Goal: Task Accomplishment & Management: Manage account settings

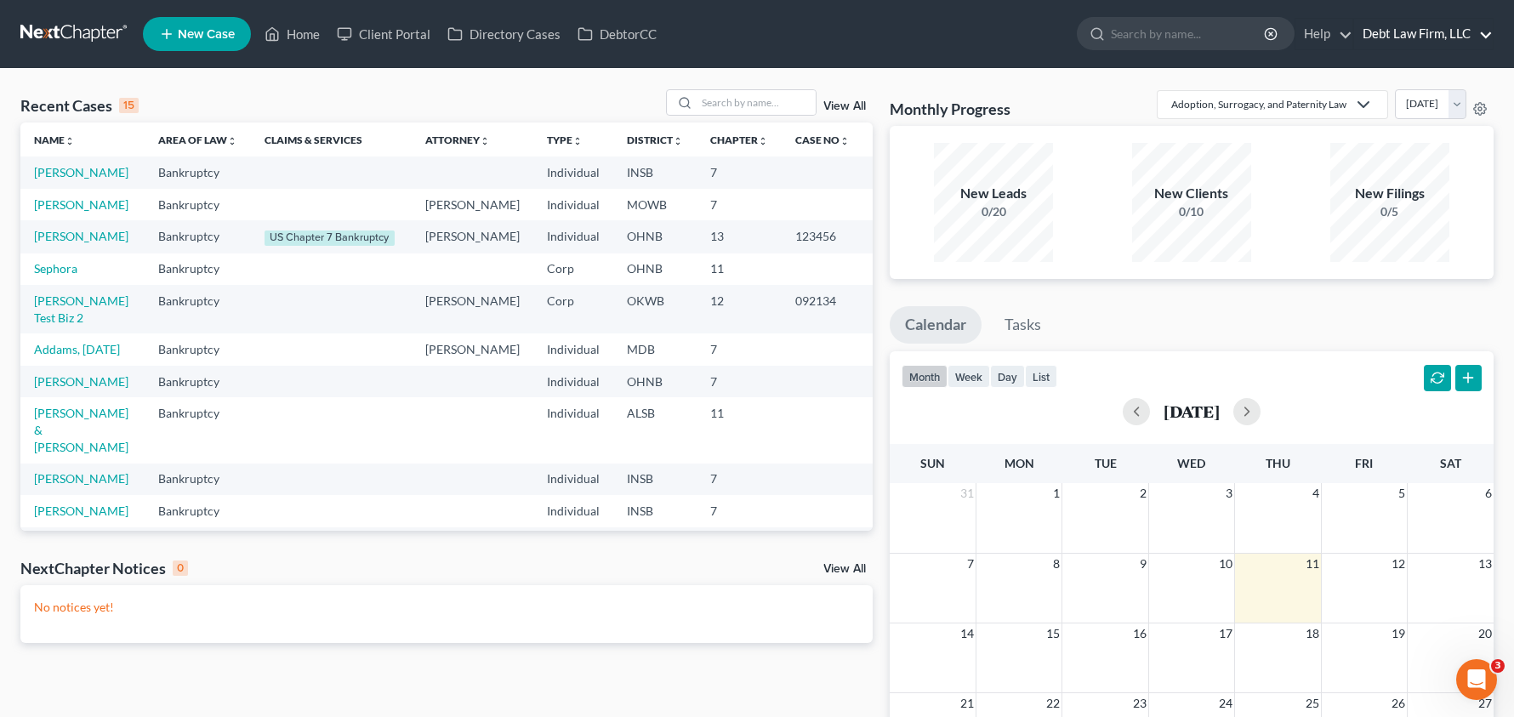
click at [1436, 31] on link "Debt Law Firm, LLC" at bounding box center [1423, 34] width 139 height 31
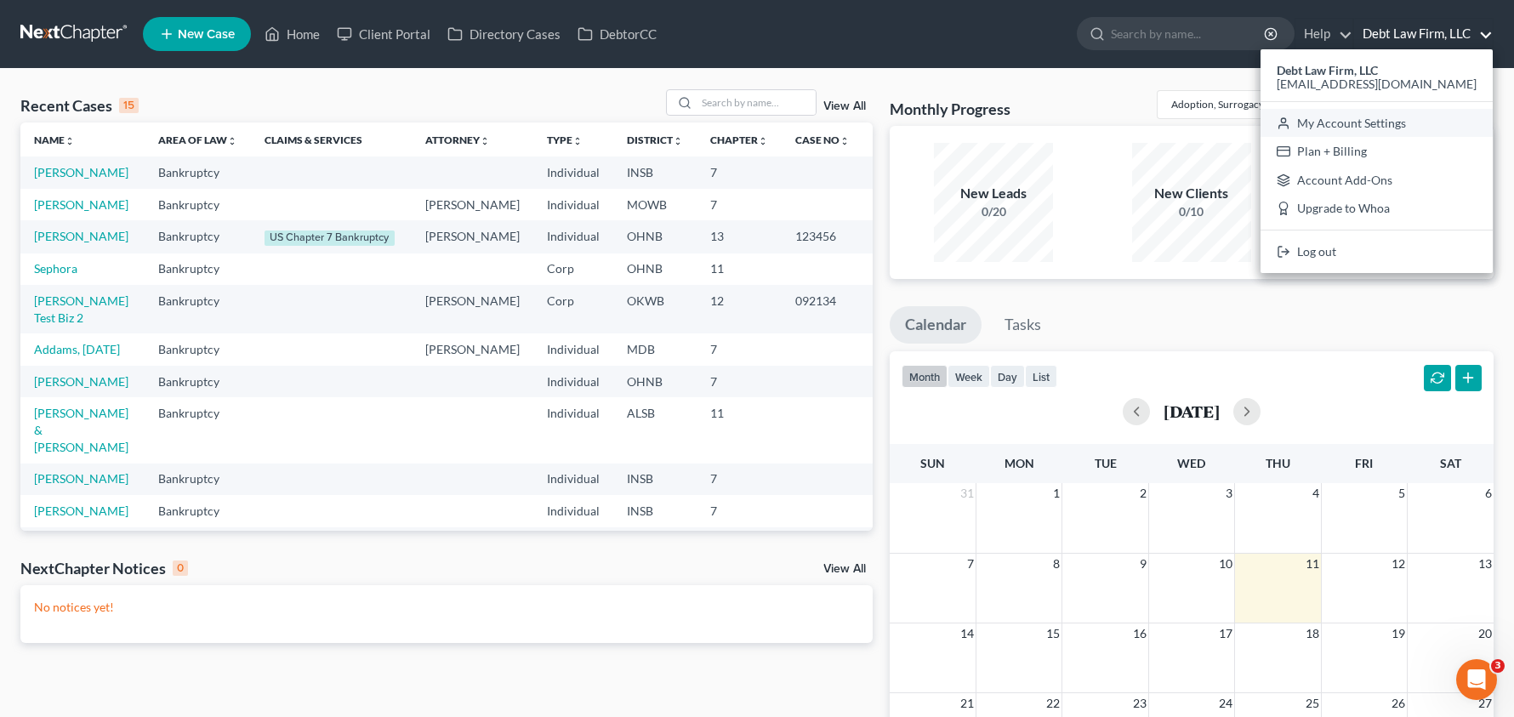
click at [1389, 123] on link "My Account Settings" at bounding box center [1377, 123] width 232 height 29
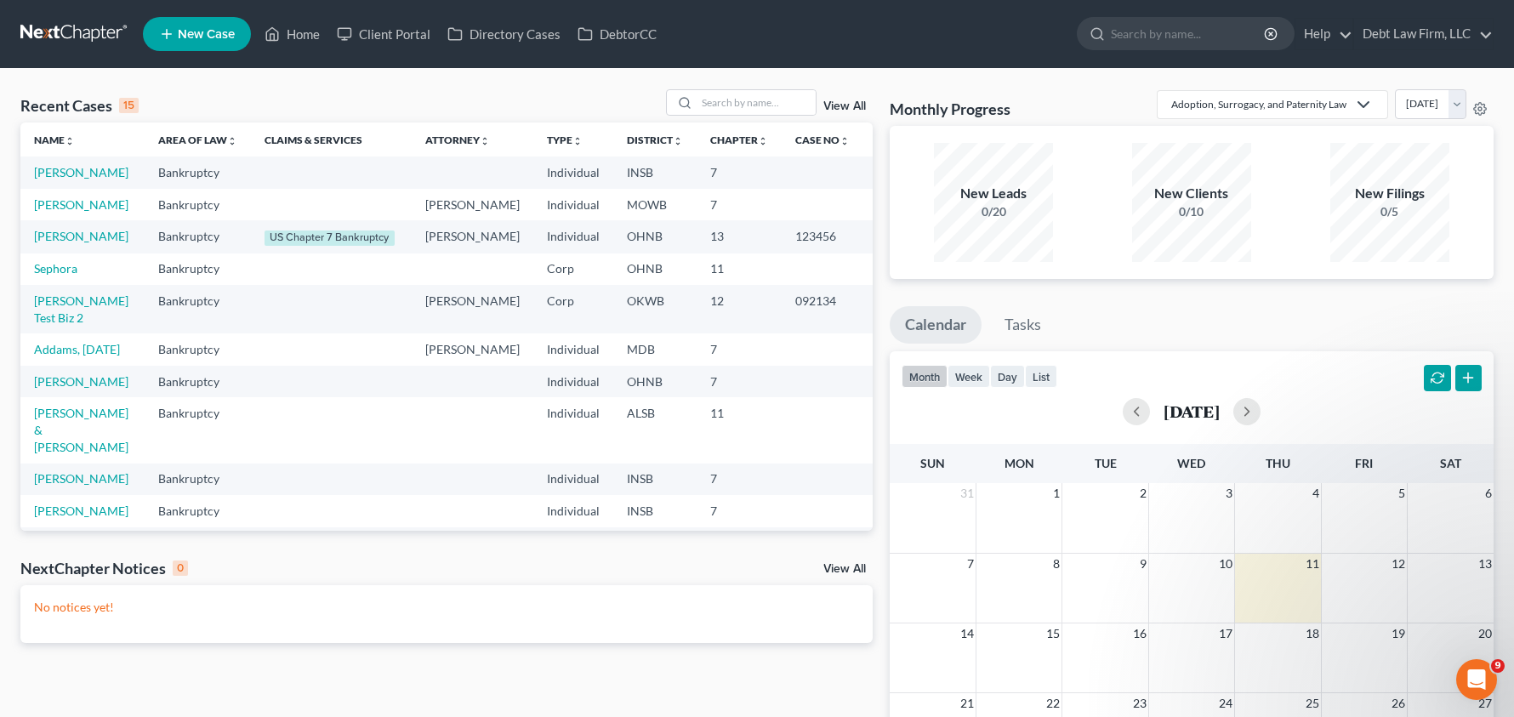
select select "24"
select select "36"
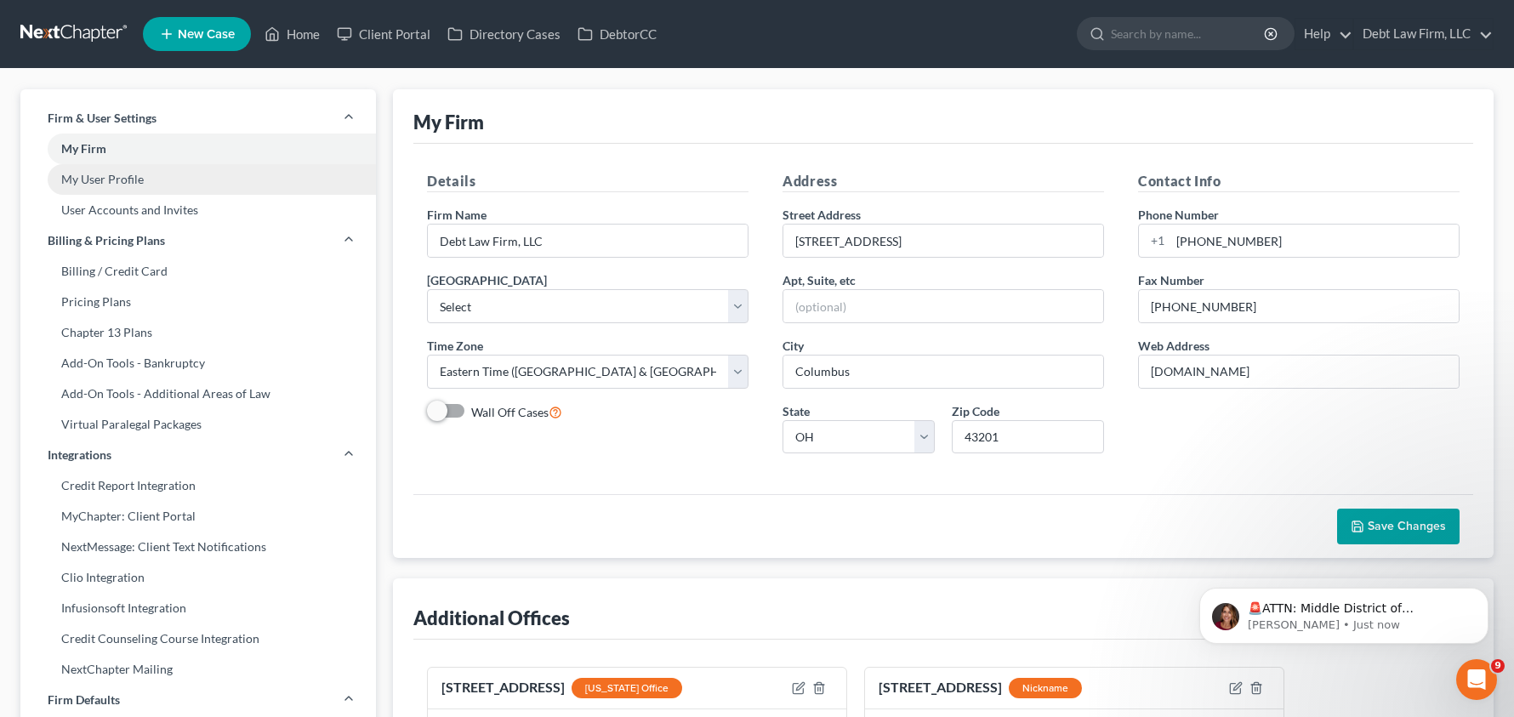
click at [101, 180] on link "My User Profile" at bounding box center [198, 179] width 356 height 31
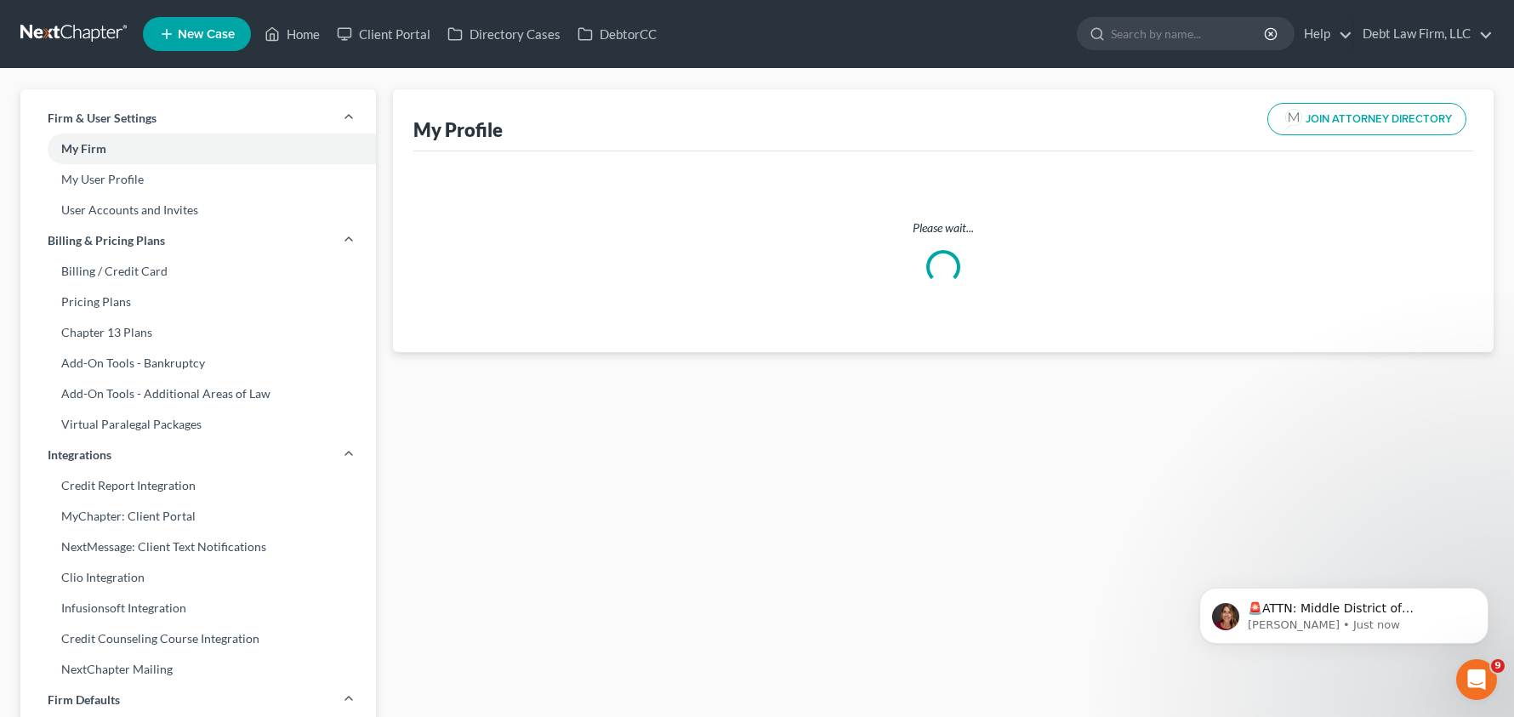
select select "22"
select select "39"
select select "attorney"
select select "0"
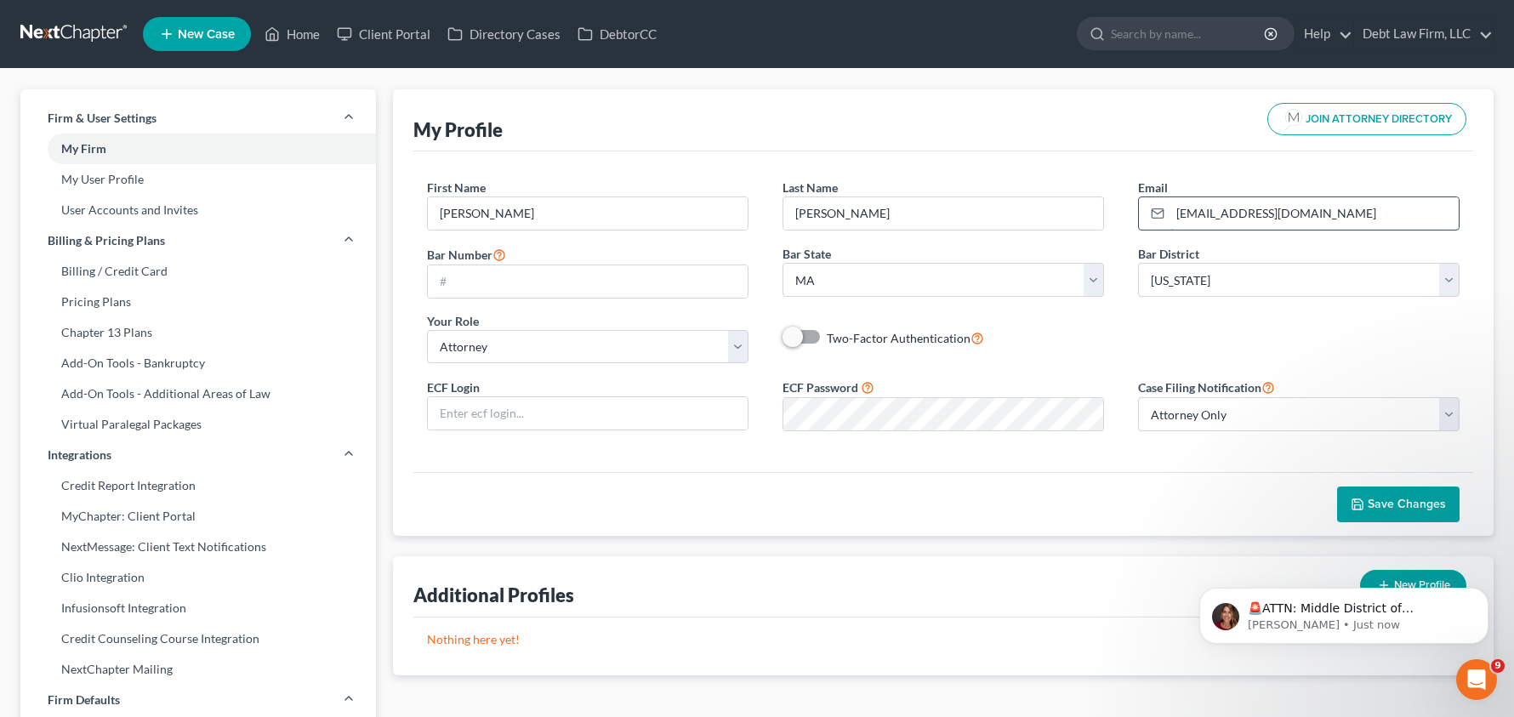
click at [1241, 219] on input "[EMAIL_ADDRESS][DOMAIN_NAME]" at bounding box center [1315, 213] width 288 height 32
type input "[EMAIL_ADDRESS][DOMAIN_NAME]"
click at [1411, 504] on span "Save Changes" at bounding box center [1407, 504] width 78 height 14
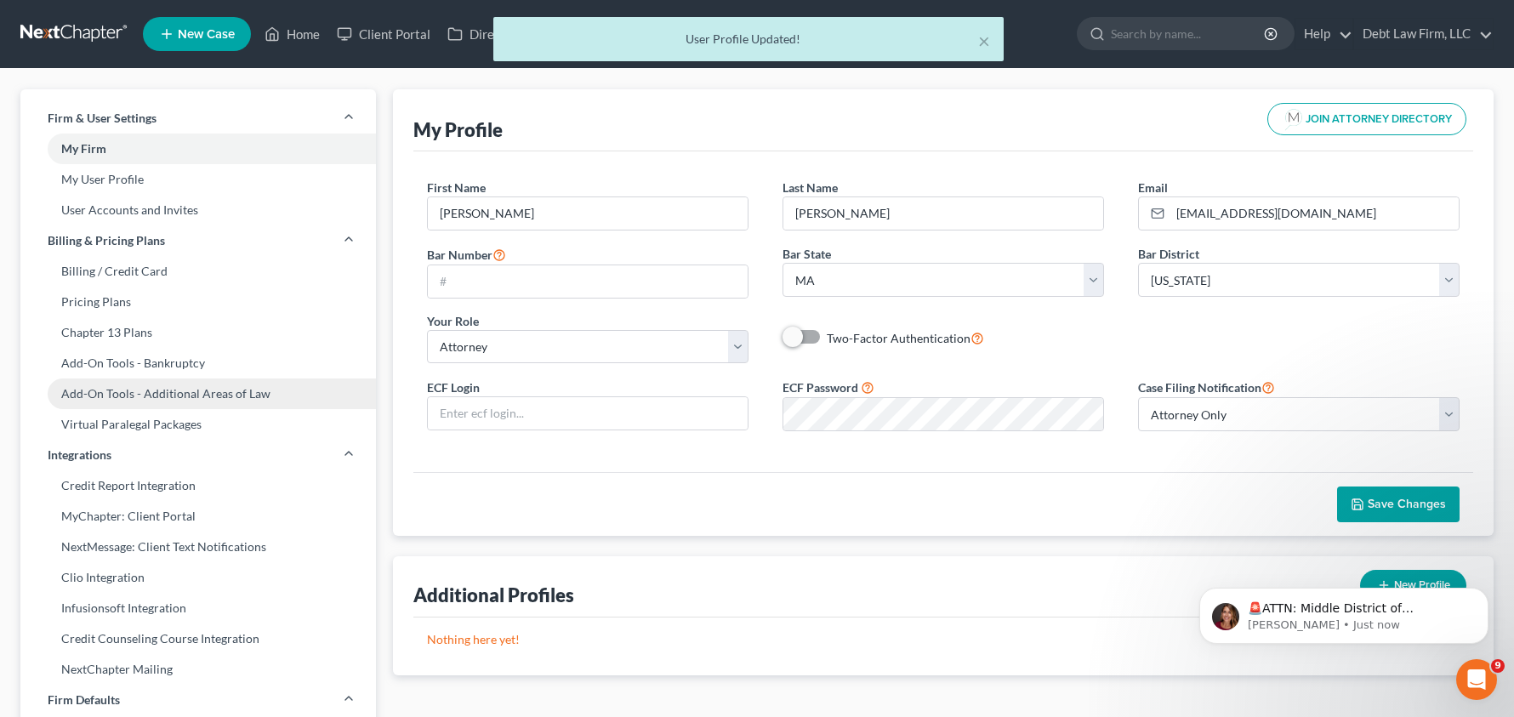
click at [169, 387] on link "Add-On Tools - Additional Areas of Law" at bounding box center [198, 394] width 356 height 31
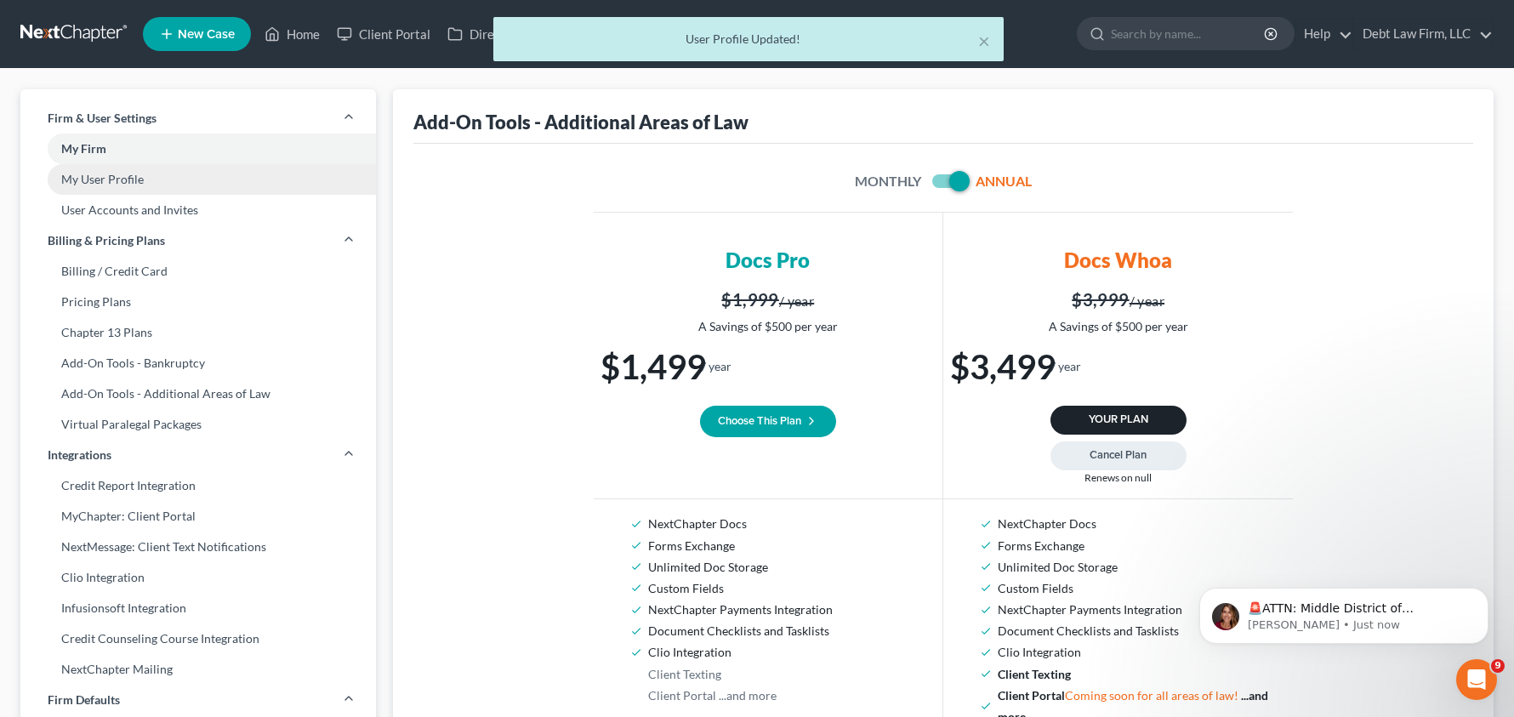
click at [125, 180] on link "My User Profile" at bounding box center [198, 179] width 356 height 31
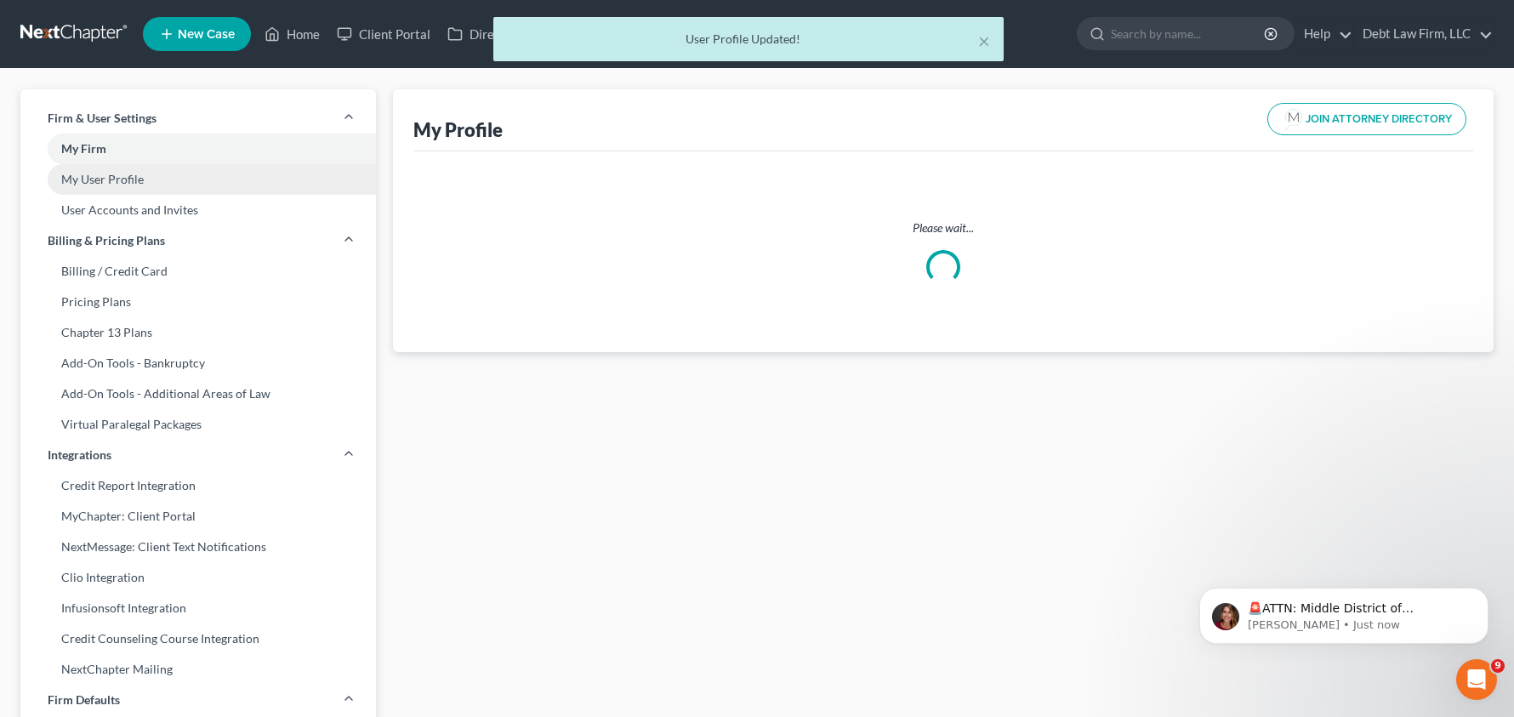
select select "22"
select select "39"
select select "attorney"
select select "0"
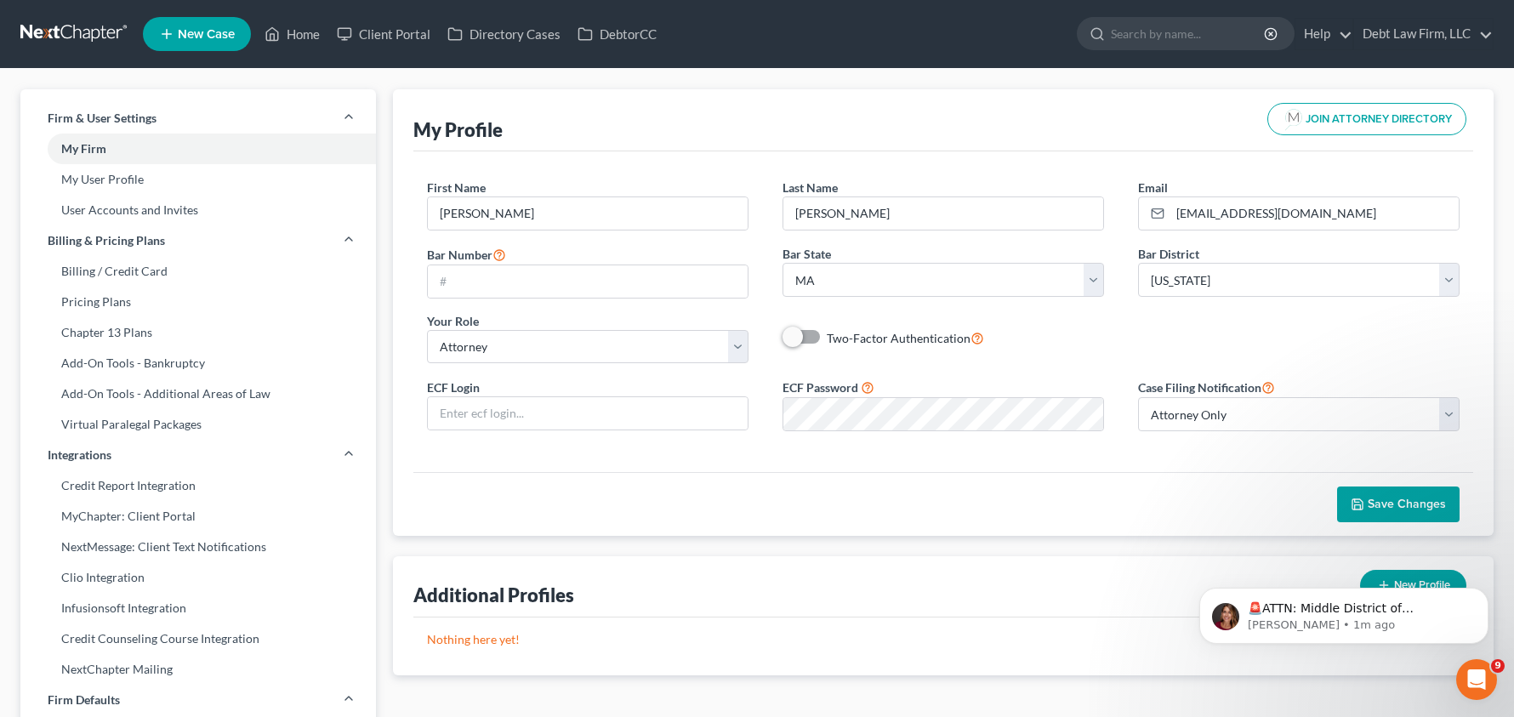
click at [1399, 509] on span "Save Changes" at bounding box center [1407, 504] width 78 height 14
